Goal: Task Accomplishment & Management: Use online tool/utility

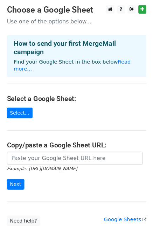
scroll to position [24, 0]
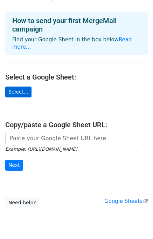
click at [18, 86] on link "Select..." at bounding box center [18, 91] width 26 height 11
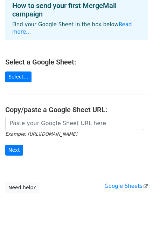
scroll to position [39, 0]
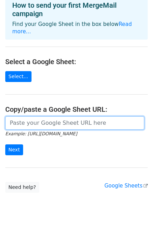
click at [47, 120] on input "url" at bounding box center [74, 122] width 139 height 13
paste input "https://docs.google.com/spreadsheets/d/1FJYCL_ALf0uM0oZ3KubCk-LSHGOCR3Xr/edit?g…"
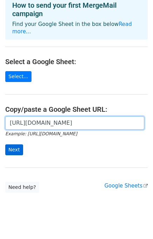
type input "https://docs.google.com/spreadsheets/d/1FJYCL_ALf0uM0oZ3KubCk-LSHGOCR3Xr/edit?g…"
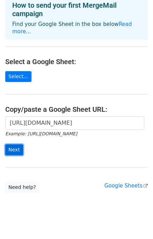
scroll to position [0, 0]
click at [8, 146] on input "Next" at bounding box center [14, 149] width 18 height 11
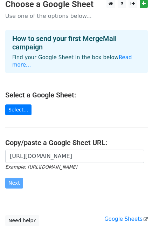
scroll to position [2, 0]
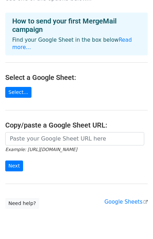
scroll to position [86, 0]
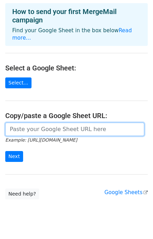
click at [61, 123] on input "url" at bounding box center [74, 129] width 139 height 13
paste input "https://docs.google.com/spreadsheets/d/1821YXabUgK7lej_BZtDOzVaLoXXyRnfa_5vdXS2…"
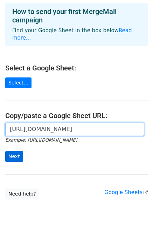
type input "https://docs.google.com/spreadsheets/d/1821YXabUgK7lej_BZtDOzVaLoXXyRnfa_5vdXS2…"
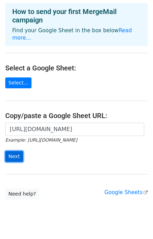
scroll to position [0, 0]
click at [17, 151] on input "Next" at bounding box center [14, 156] width 18 height 11
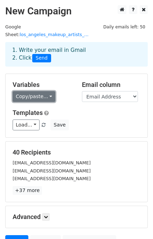
click at [47, 91] on link "Copy/paste..." at bounding box center [34, 96] width 43 height 11
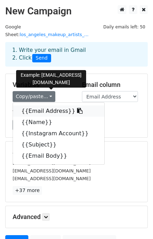
click at [49, 105] on link "{{Email Address}}" at bounding box center [58, 110] width 91 height 11
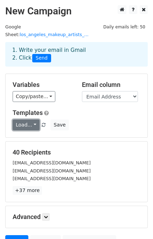
click at [32, 119] on link "Load..." at bounding box center [26, 124] width 27 height 11
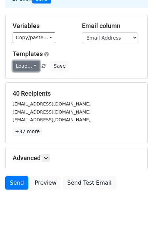
scroll to position [59, 0]
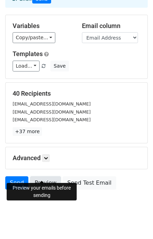
click at [44, 177] on link "Preview" at bounding box center [45, 182] width 31 height 13
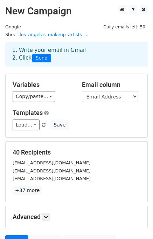
scroll to position [60, 0]
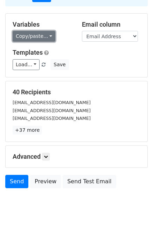
click at [44, 31] on link "Copy/paste..." at bounding box center [34, 36] width 43 height 11
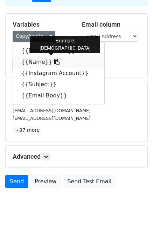
click at [35, 56] on link "{{Name}}" at bounding box center [58, 61] width 91 height 11
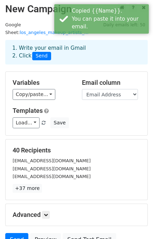
scroll to position [0, 0]
